Goal: Transaction & Acquisition: Download file/media

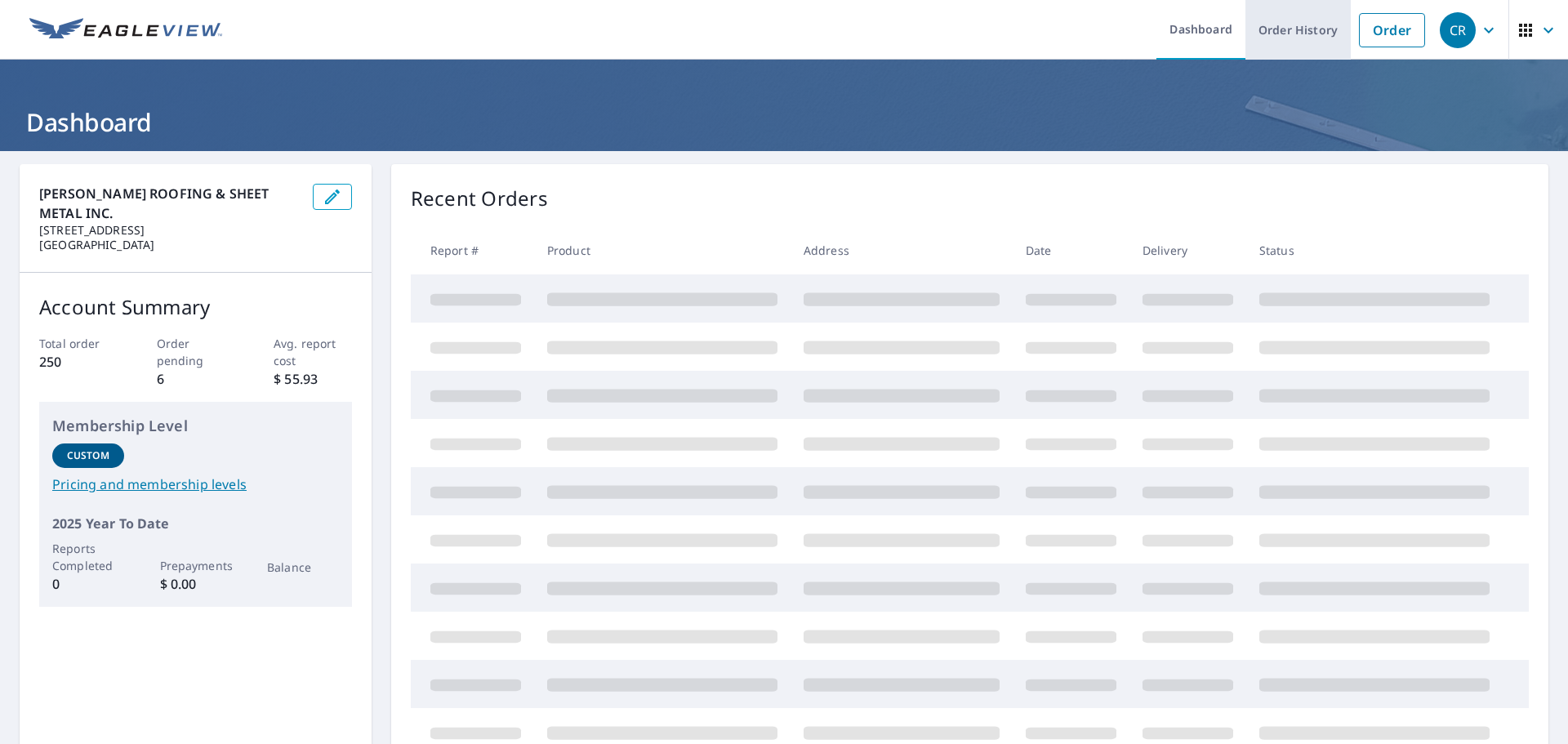
click at [1306, 37] on link "Order History" at bounding box center [1298, 29] width 106 height 60
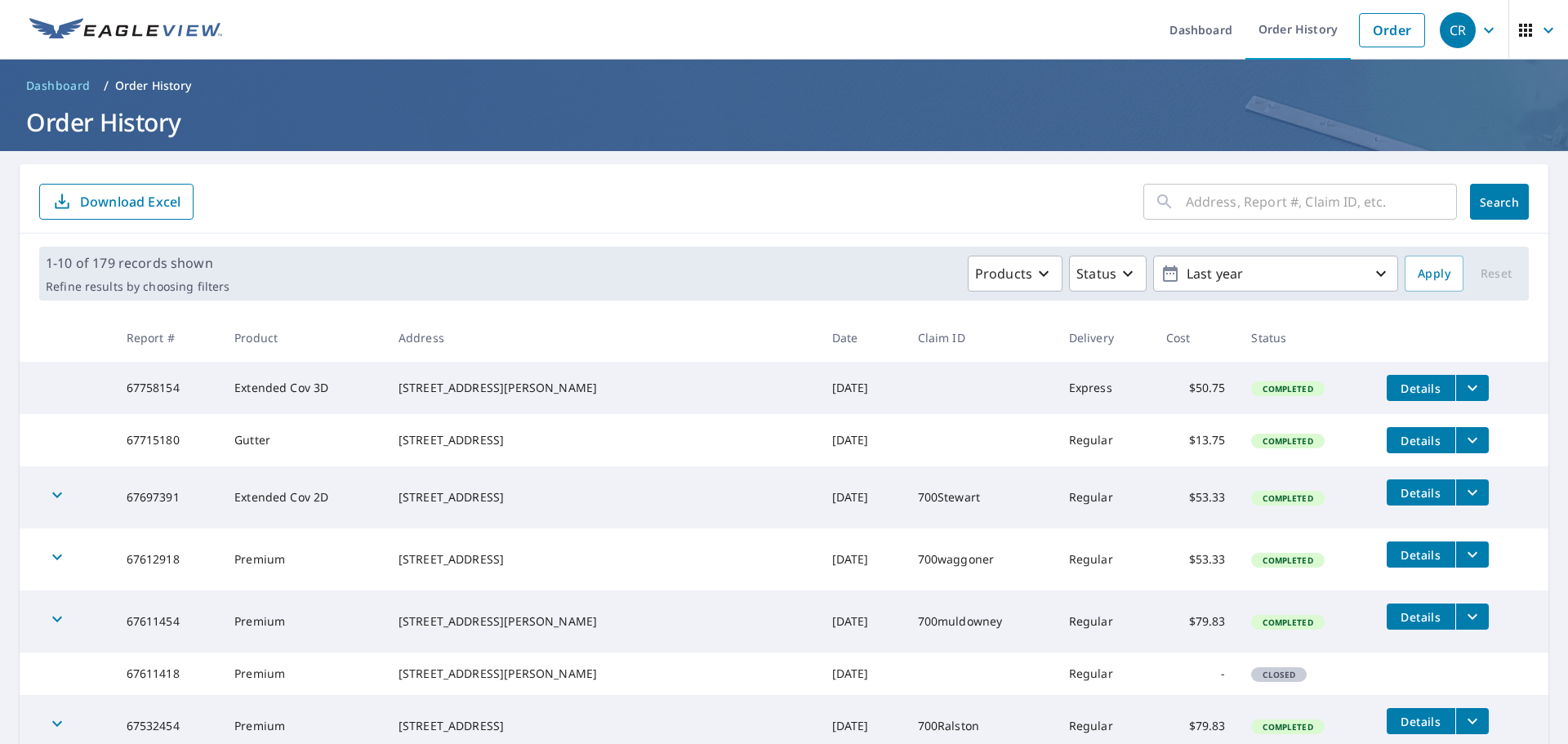
click at [1298, 210] on input "text" at bounding box center [1321, 202] width 271 height 46
type input "255"
click button "Search" at bounding box center [1500, 201] width 59 height 36
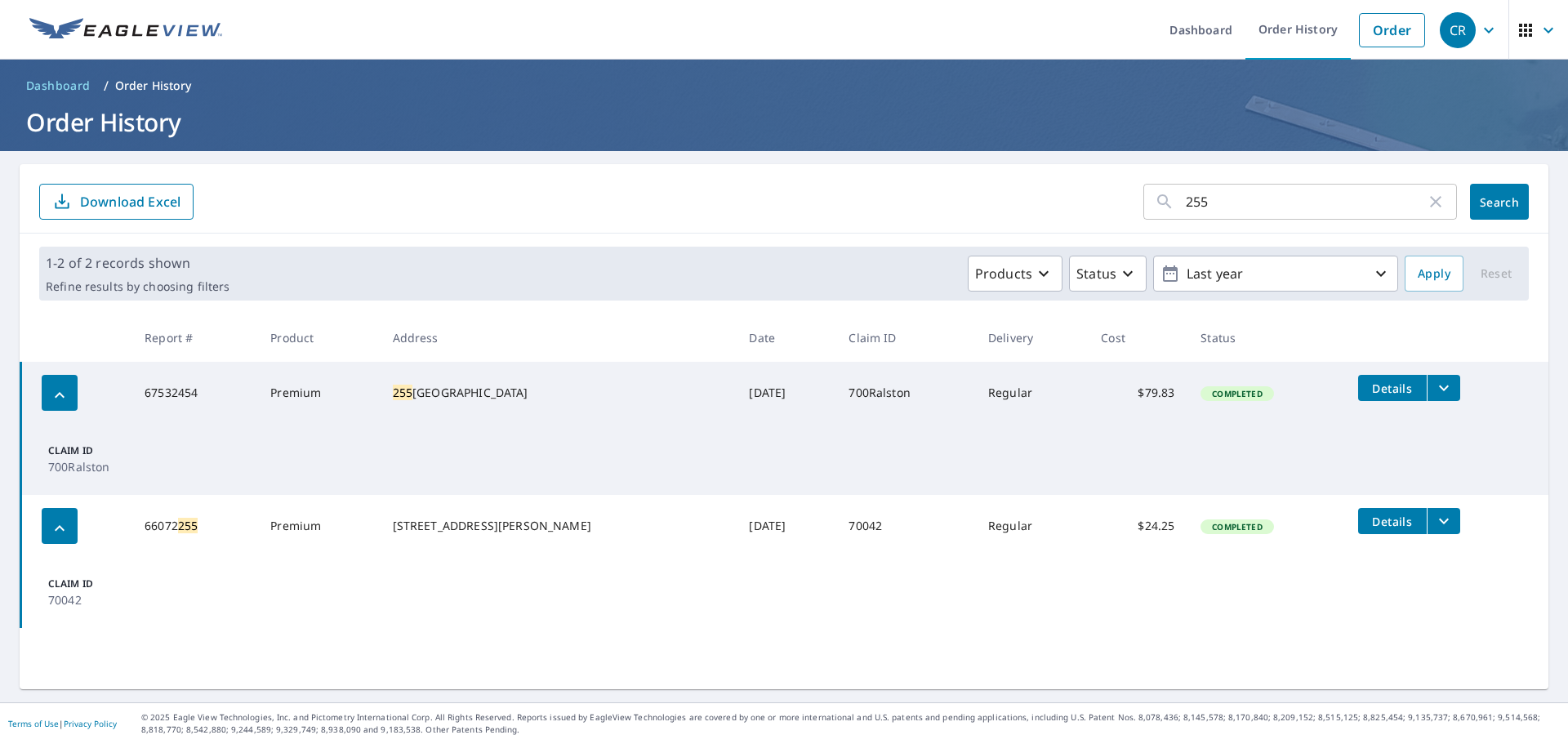
click at [1439, 388] on icon "filesDropdownBtn-67532454" at bounding box center [1444, 389] width 10 height 6
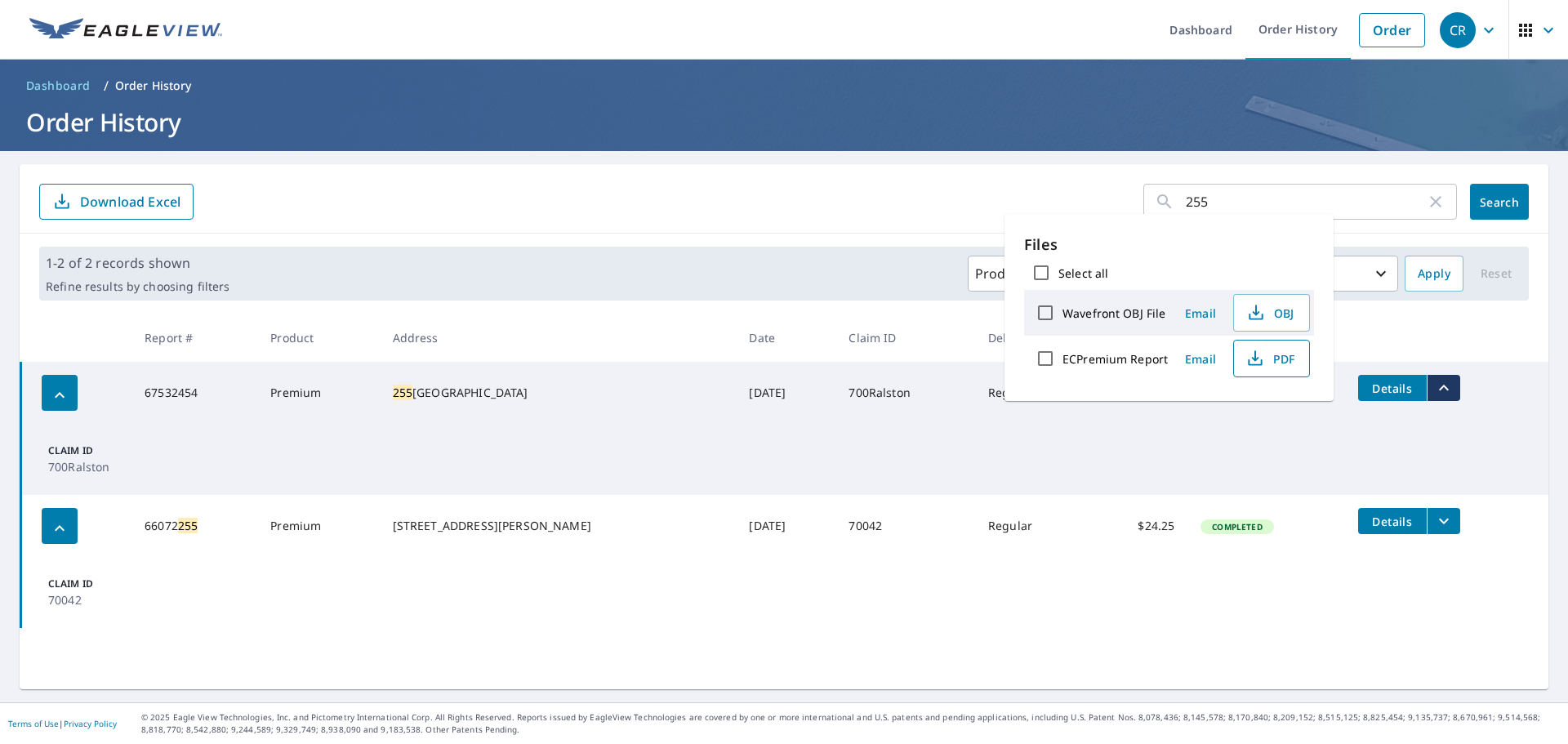
click at [1267, 354] on span "PDF" at bounding box center [1269, 358] width 52 height 19
